Goal: Information Seeking & Learning: Learn about a topic

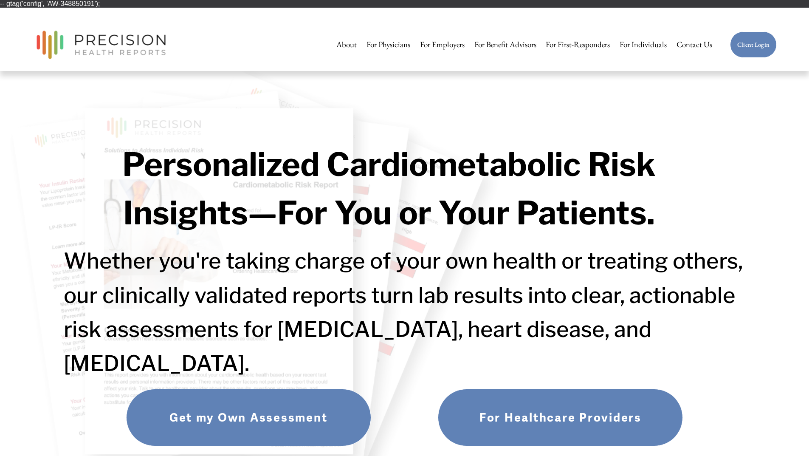
scroll to position [212, 0]
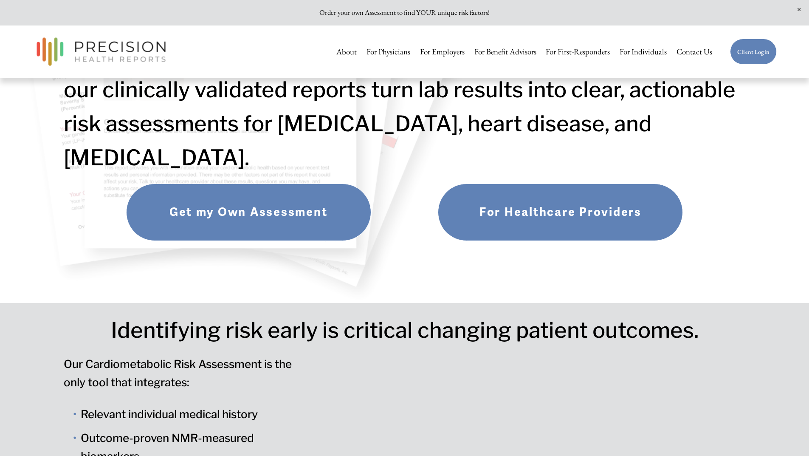
click at [278, 212] on link "Get my Own Assessment" at bounding box center [248, 212] width 245 height 57
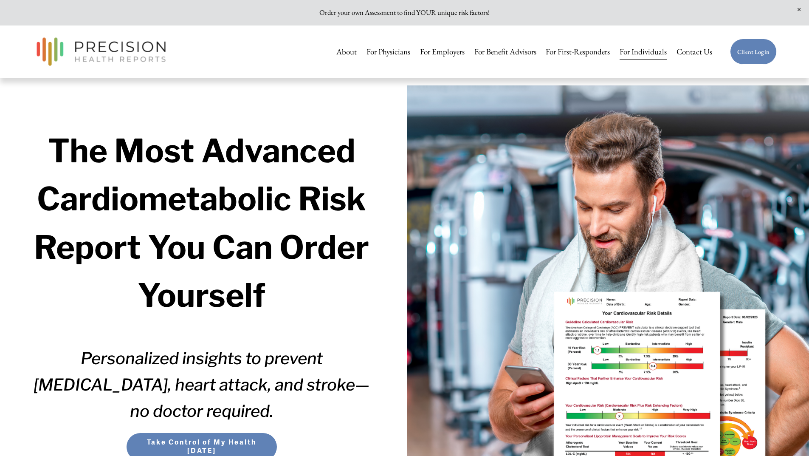
click at [384, 54] on link "For Physicians" at bounding box center [389, 52] width 44 height 18
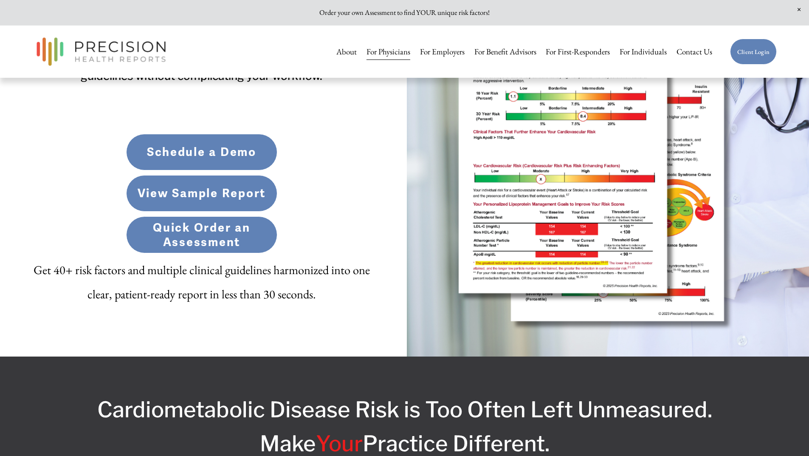
scroll to position [340, 0]
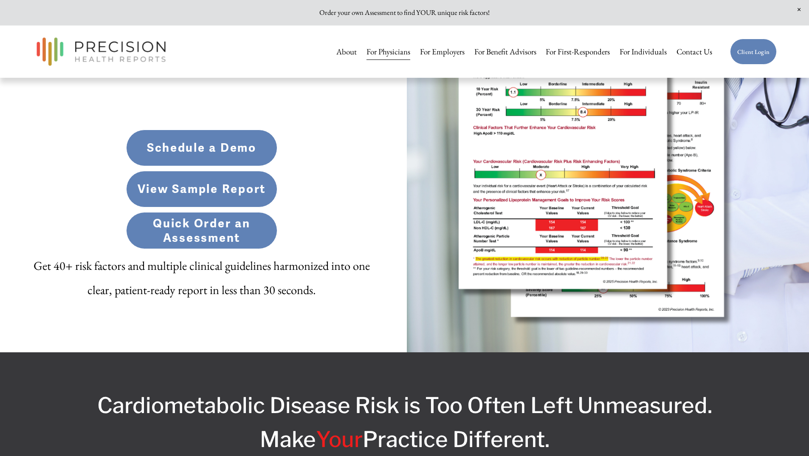
click at [232, 197] on link "View Sample Report" at bounding box center [201, 189] width 151 height 37
